Goal: Communication & Community: Answer question/provide support

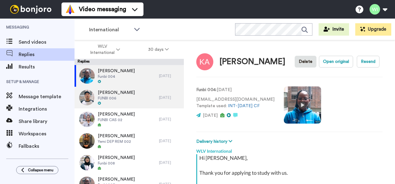
scroll to position [155, 0]
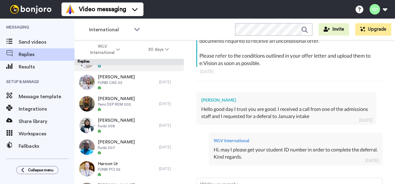
type textarea "x"
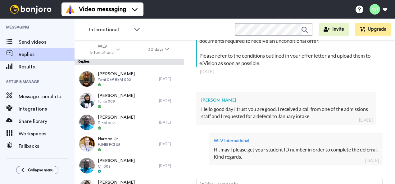
scroll to position [0, 0]
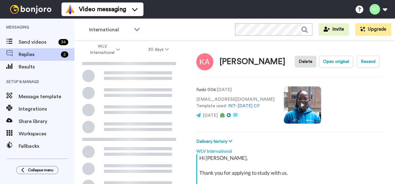
scroll to position [99, 0]
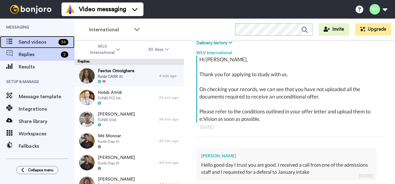
click at [29, 43] on span "Send videos" at bounding box center [37, 41] width 37 height 7
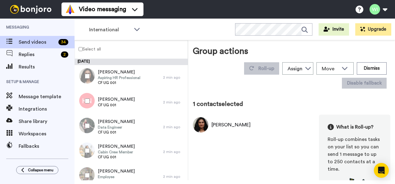
click at [80, 52] on label "Select all" at bounding box center [88, 48] width 26 height 7
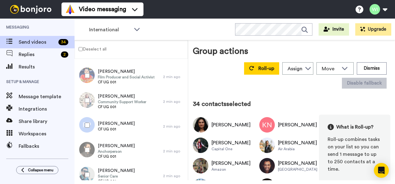
scroll to position [729, 0]
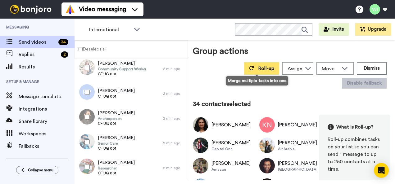
click at [264, 68] on span "Roll-up" at bounding box center [266, 68] width 16 height 5
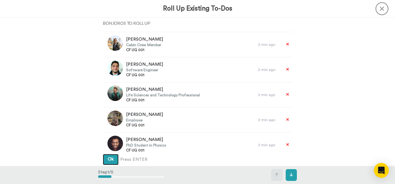
scroll to position [279, 0]
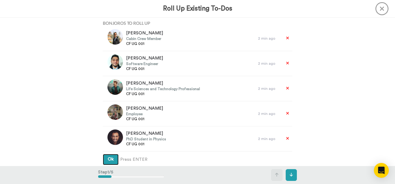
click at [110, 158] on span "Ok" at bounding box center [111, 159] width 6 height 4
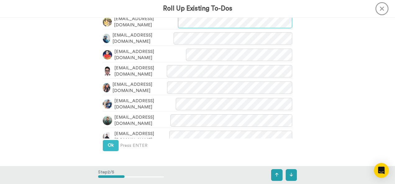
scroll to position [194, 0]
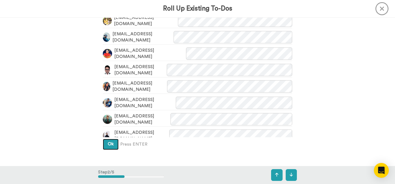
click at [112, 146] on button "Ok" at bounding box center [111, 144] width 16 height 11
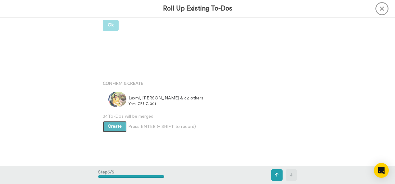
scroll to position [485, 0]
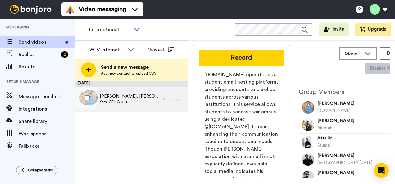
click at [148, 97] on span "[PERSON_NAME], [PERSON_NAME] & 31 others" at bounding box center [130, 96] width 60 height 6
click at [91, 99] on div at bounding box center [86, 98] width 22 height 22
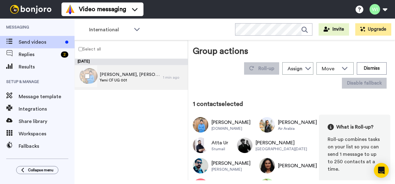
click at [119, 78] on span "Yemi CF UG 001" at bounding box center [130, 80] width 60 height 5
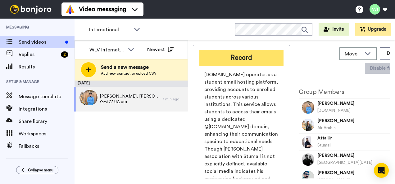
click at [252, 61] on button "Record" at bounding box center [241, 58] width 84 height 16
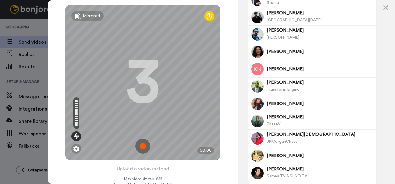
scroll to position [187, 0]
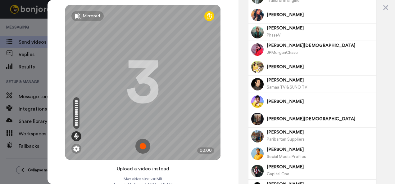
click at [131, 168] on button "Upload a video instead" at bounding box center [143, 169] width 56 height 8
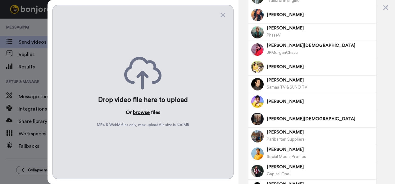
click at [142, 111] on button "browse" at bounding box center [141, 112] width 17 height 7
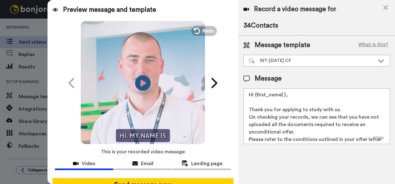
scroll to position [0, 0]
click at [138, 86] on icon "Play/Pause" at bounding box center [143, 82] width 16 height 29
click at [138, 86] on icon at bounding box center [143, 83] width 16 height 16
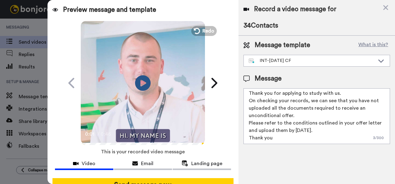
scroll to position [16, 0]
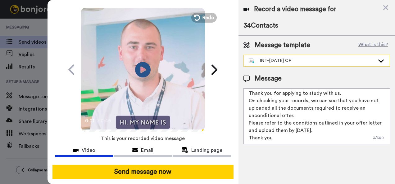
click at [330, 63] on div "INT-[DATE] CF" at bounding box center [312, 61] width 126 height 6
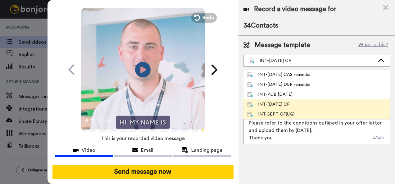
click at [307, 116] on li "INT-SEPT CF(UG)" at bounding box center [316, 115] width 146 height 10
type textarea "Hey {first_name|there}, Thank you for making an application to study an Undergr…"
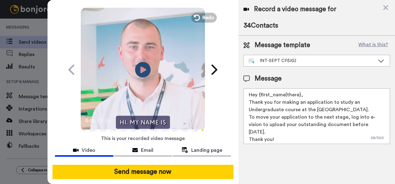
scroll to position [9, 0]
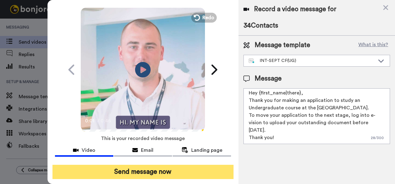
click at [199, 167] on button "Send message now" at bounding box center [142, 172] width 181 height 14
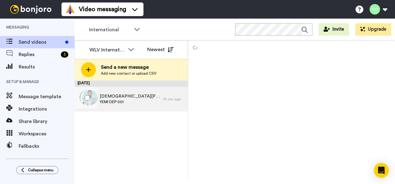
click at [130, 105] on div "Muhammad, Khondokar & 31 others YEMI DEP 001" at bounding box center [118, 99] width 88 height 25
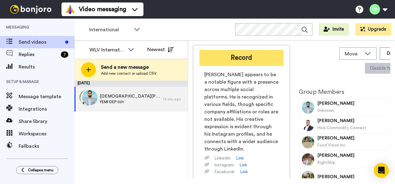
click at [236, 65] on button "Record" at bounding box center [241, 58] width 84 height 16
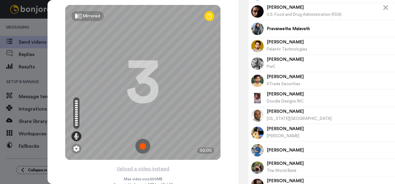
scroll to position [226, 0]
click at [154, 170] on button "Upload a video instead" at bounding box center [143, 169] width 56 height 8
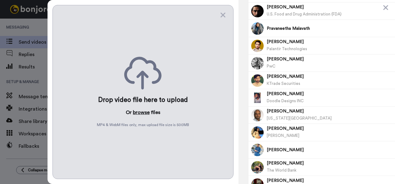
click at [140, 111] on button "browse" at bounding box center [141, 112] width 17 height 7
click at [386, 6] on icon at bounding box center [385, 7] width 5 height 5
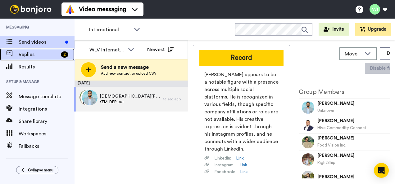
click at [36, 57] on span "Replies" at bounding box center [39, 54] width 40 height 7
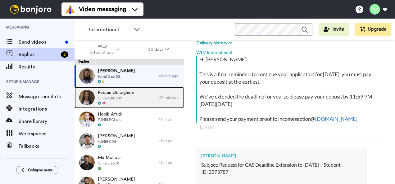
click at [88, 98] on img at bounding box center [87, 98] width 16 height 16
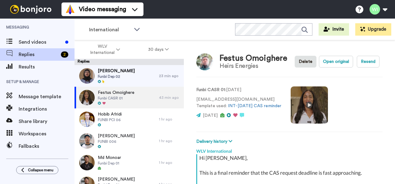
click at [315, 105] on video at bounding box center [308, 105] width 37 height 37
click at [278, 148] on div "WLV International" at bounding box center [289, 149] width 186 height 9
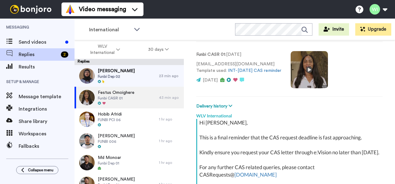
scroll to position [35, 0]
type textarea "x"
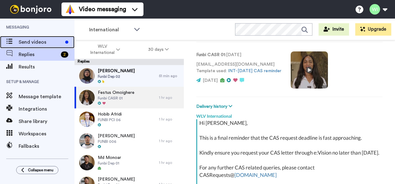
click at [34, 39] on span "Send videos" at bounding box center [41, 41] width 44 height 7
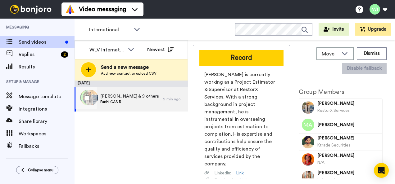
click at [146, 98] on span "[PERSON_NAME] & 9 others" at bounding box center [129, 96] width 59 height 6
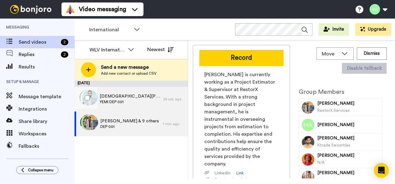
click at [127, 97] on span "Muhammad, Khondokar & 29 others" at bounding box center [130, 96] width 60 height 6
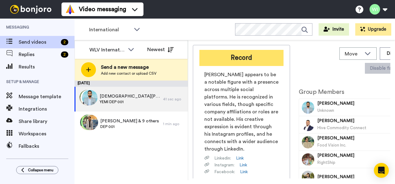
click at [265, 63] on button "Record" at bounding box center [241, 58] width 84 height 16
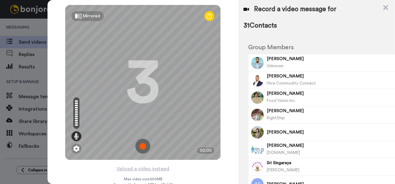
scroll to position [14, 0]
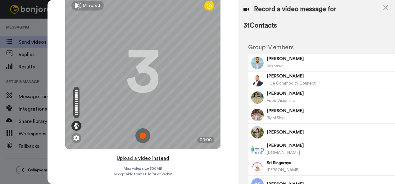
click at [134, 155] on button "Upload a video instead" at bounding box center [143, 159] width 56 height 8
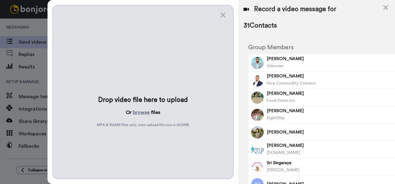
scroll to position [0, 0]
click at [147, 111] on button "browse" at bounding box center [141, 112] width 17 height 7
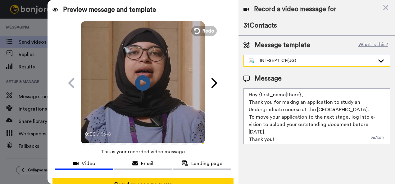
click at [339, 60] on div "INT-SEPT CF(UG)" at bounding box center [312, 61] width 126 height 6
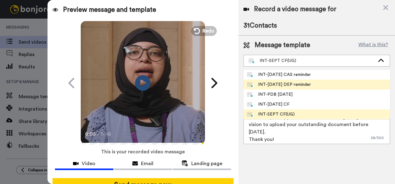
click at [306, 83] on div "INT-Sept 25 DEP reminder" at bounding box center [279, 85] width 64 height 6
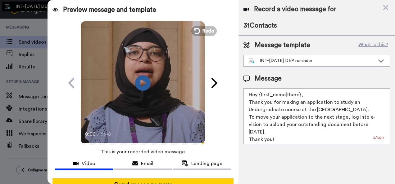
type textarea "Hi {first_name| }, This is a final reminder: to continue your application for S…"
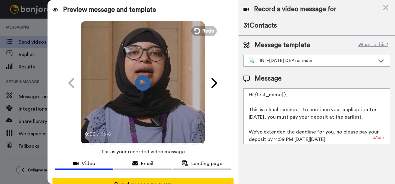
scroll to position [16, 0]
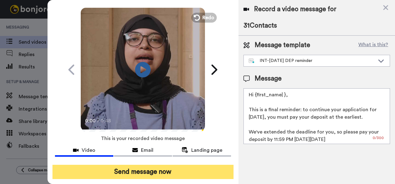
click at [187, 171] on button "Send message now" at bounding box center [142, 172] width 181 height 14
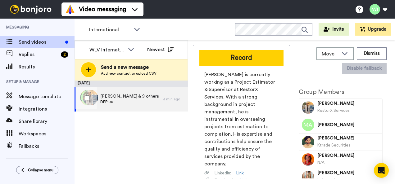
click at [150, 102] on span "DEP 001" at bounding box center [129, 102] width 59 height 5
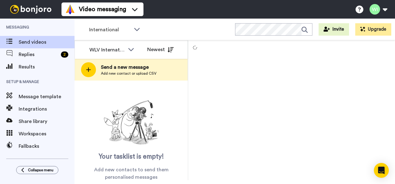
click at [257, 96] on div at bounding box center [291, 110] width 207 height 140
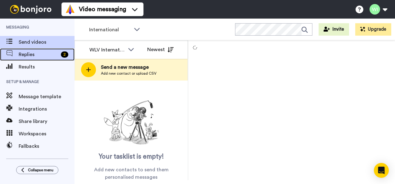
click at [34, 51] on div "Replies 2" at bounding box center [37, 54] width 74 height 12
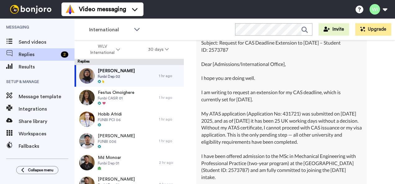
scroll to position [220, 0]
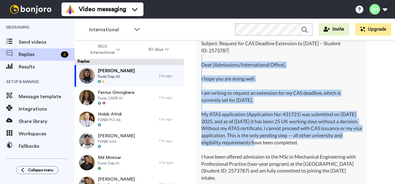
drag, startPoint x: 254, startPoint y: 139, endPoint x: 269, endPoint y: 58, distance: 82.4
click at [269, 58] on div "Subject: Request for CAS Deadline Extension to 30th August 2025 – Student ID: 2…" at bounding box center [281, 167] width 160 height 255
click at [382, 83] on div "Rohith Venkata Nokia Bell Labs Delete Open original Resend Funbi Dep 02 : 2 day…" at bounding box center [289, 123] width 211 height 166
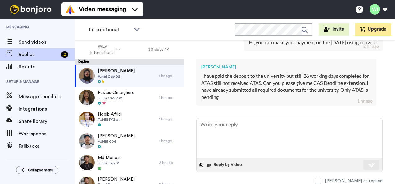
scroll to position [850, 0]
click at [257, 130] on textarea at bounding box center [289, 139] width 186 height 40
type textarea "H"
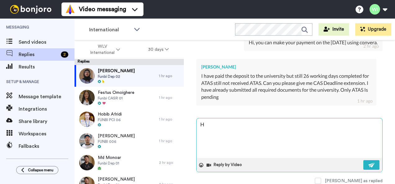
type textarea "x"
type textarea "Hi"
type textarea "x"
type textarea "Hi,"
type textarea "x"
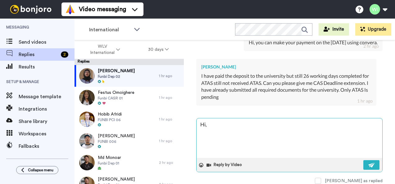
type textarea "Hi,"
type textarea "x"
type textarea "Hi, B"
type textarea "x"
type textarea "Hi,"
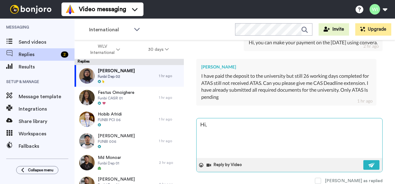
type textarea "x"
type textarea "Hi, No"
type textarea "x"
type textarea "Hi, No"
type textarea "x"
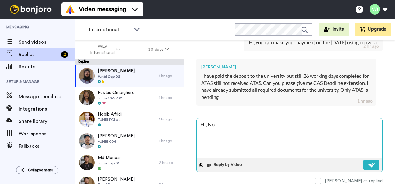
type textarea "Hi, No w"
type textarea "x"
type textarea "Hi, No we"
type textarea "x"
type textarea "Hi, No we c"
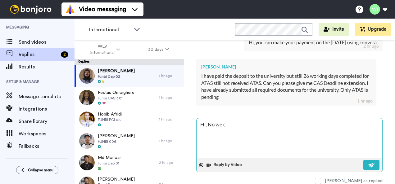
type textarea "x"
type textarea "Hi, No we ca"
type textarea "x"
type textarea "Hi, No we can"
type textarea "x"
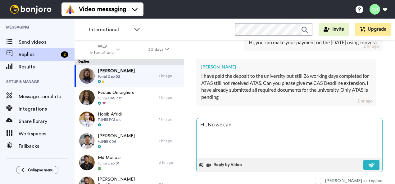
type textarea "Hi, No we cann"
type textarea "x"
type textarea "Hi, No we canno"
type textarea "x"
type textarea "Hi, No we cannot"
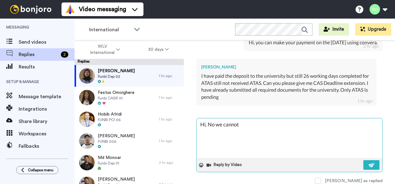
type textarea "x"
type textarea "Hi, No we cannot"
type textarea "x"
type textarea "Hi, No we cannot e"
type textarea "x"
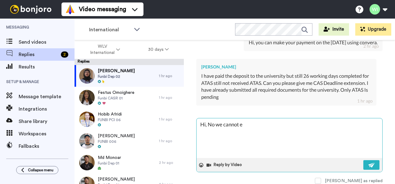
type textarea "Hi, No we cannot ex"
type textarea "x"
type textarea "Hi, No we cannot ext"
type textarea "x"
type textarea "Hi, No we cannot exte"
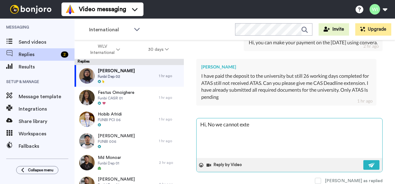
type textarea "x"
type textarea "Hi, No we cannot exten"
type textarea "x"
type textarea "Hi, No we cannot exten"
type textarea "x"
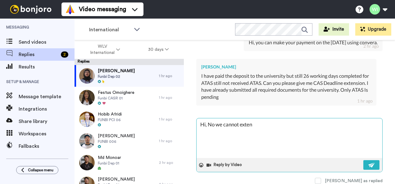
type textarea "Hi, No we cannot exten"
type textarea "x"
type textarea "Hi, No we cannot extend"
type textarea "x"
type textarea "Hi, No we cannot extend"
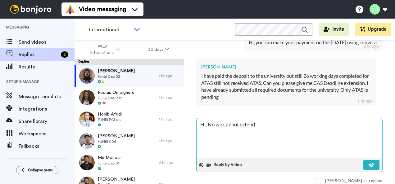
type textarea "x"
type textarea "Hi, No we cannot extend t"
type textarea "x"
type textarea "Hi, No we cannot extend th"
type textarea "x"
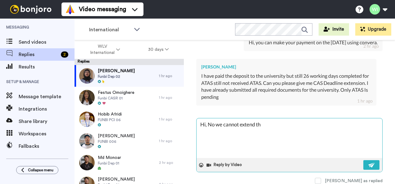
type textarea "Hi, No we cannot extend the"
type textarea "x"
type textarea "Hi, No we cannot extend the"
type textarea "x"
type textarea "Hi, No we cannot extend the C"
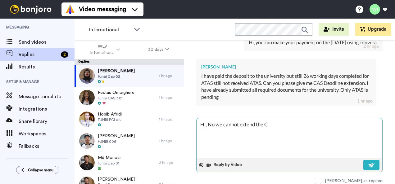
type textarea "x"
type textarea "Hi, No we cannot extend the CA"
type textarea "x"
type textarea "Hi, No we cannot extend the CAS"
type textarea "x"
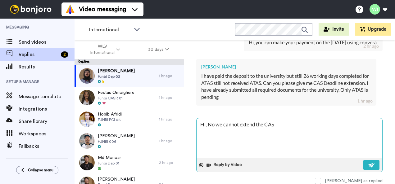
type textarea "Hi, No we cannot extend the CAS"
type textarea "x"
type textarea "Hi, No we cannot extend the CAS D"
type textarea "x"
type textarea "Hi, No we cannot extend the CAS De"
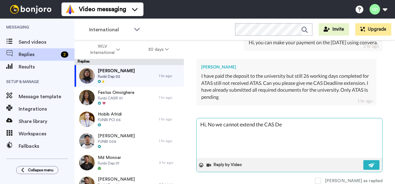
type textarea "x"
type textarea "Hi, No we cannot extend the CAS Dea"
type textarea "x"
type textarea "Hi, No we cannot extend the CAS Dead"
type textarea "x"
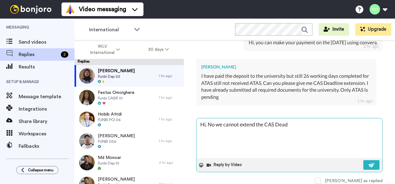
type textarea "Hi, No we cannot extend the CAS Deadl"
type textarea "x"
type textarea "Hi, No we cannot extend the CAS Deadli"
type textarea "x"
type textarea "Hi, No we cannot extend the CAS Deadlin"
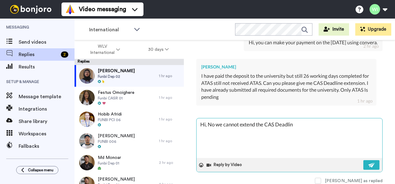
type textarea "x"
type textarea "Hi, No we cannot extend the CAS Deadline"
type textarea "x"
type textarea "Hi, No we cannot extend the CAS Deadline"
type textarea "x"
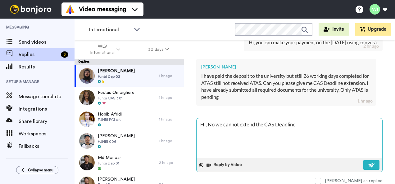
type textarea "Hi, No we cannot extend the CAS Deadline"
type textarea "x"
type textarea "Hi, No we cannot extend the CAS Deadlin"
type textarea "x"
type textarea "Hi, No we cannot extend the CAS Deadli"
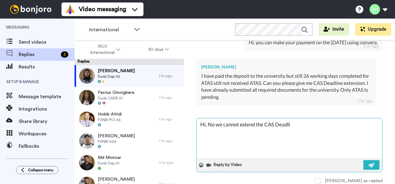
type textarea "x"
type textarea "Hi, No we cannot extend the CAS Deadl"
type textarea "x"
type textarea "Hi, No we cannot extend the CAS Dead"
type textarea "x"
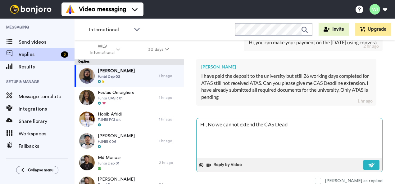
type textarea "Hi, No we cannot extend the CAS Dea"
type textarea "x"
type textarea "Hi, No we cannot extend the CAS De"
type textarea "x"
type textarea "Hi, No we cannot extend the CAS D"
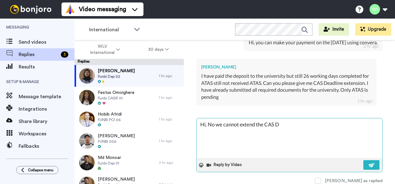
type textarea "x"
type textarea "Hi, No we cannot extend the CAS"
type textarea "x"
type textarea "Hi, No we cannot extend the CAS"
type textarea "x"
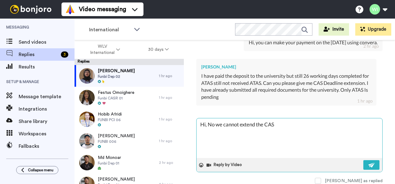
type textarea "Hi, No we cannot extend the CA"
type textarea "x"
type textarea "Hi, No we cannot extend the C"
type textarea "x"
type textarea "Hi, No we cannot extend the"
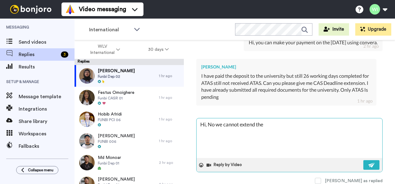
type textarea "x"
type textarea "Hi, No we cannot extend the"
type textarea "x"
type textarea "Hi, No we cannot extend th"
type textarea "x"
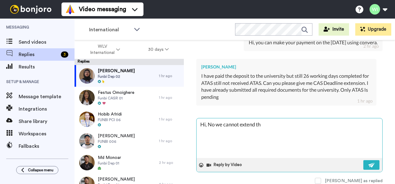
type textarea "Hi, No we cannot extend t"
type textarea "x"
type textarea "Hi, No we cannot extend"
type textarea "x"
type textarea "Hi, No we cannot extend"
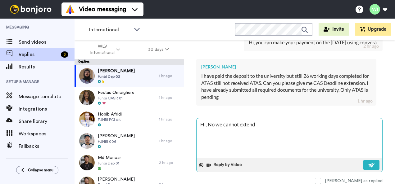
type textarea "x"
type textarea "Hi, No we cannot exten"
type textarea "x"
type textarea "Hi, No we cannot exte"
type textarea "x"
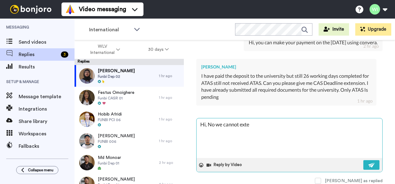
type textarea "Hi, No we cannot ext"
type textarea "x"
type textarea "Hi, No we cannot ex"
type textarea "x"
type textarea "Hi, No we cannot e"
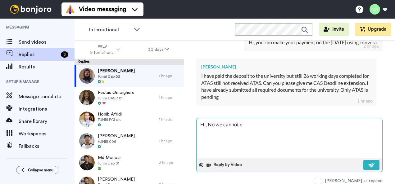
type textarea "x"
type textarea "Hi, No we cannot"
type textarea "x"
type textarea "Hi, No we cannot"
type textarea "x"
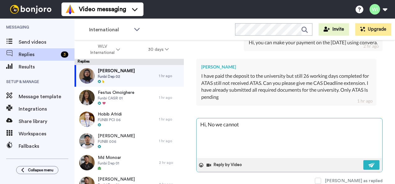
type textarea "Hi, No we canno"
type textarea "x"
type textarea "Hi, No we cann"
type textarea "x"
type textarea "Hi, No we can"
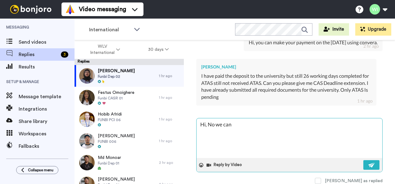
type textarea "x"
type textarea "Hi, No we ca"
type textarea "x"
type textarea "Hi, No we c"
type textarea "x"
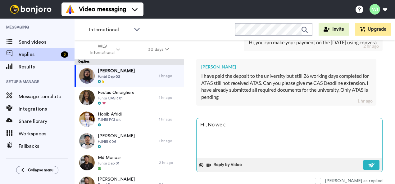
type textarea "Hi, No we"
type textarea "x"
type textarea "Hi, No we"
type textarea "x"
type textarea "Hi, No w"
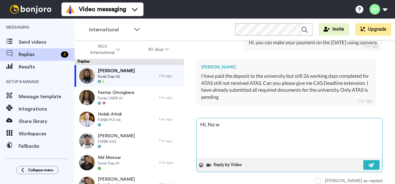
type textarea "x"
type textarea "Hi, No"
type textarea "x"
type textarea "Hi, No"
type textarea "x"
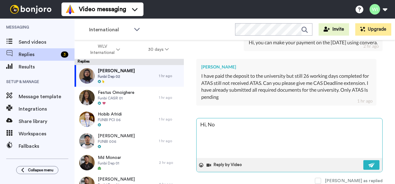
type textarea "Hi, N"
type textarea "x"
type textarea "Hi,"
type textarea "x"
type textarea "Hi,"
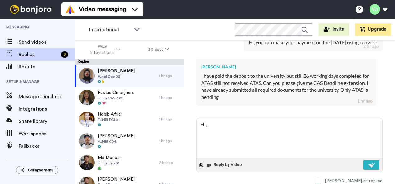
type textarea "x"
